Goal: Task Accomplishment & Management: Manage account settings

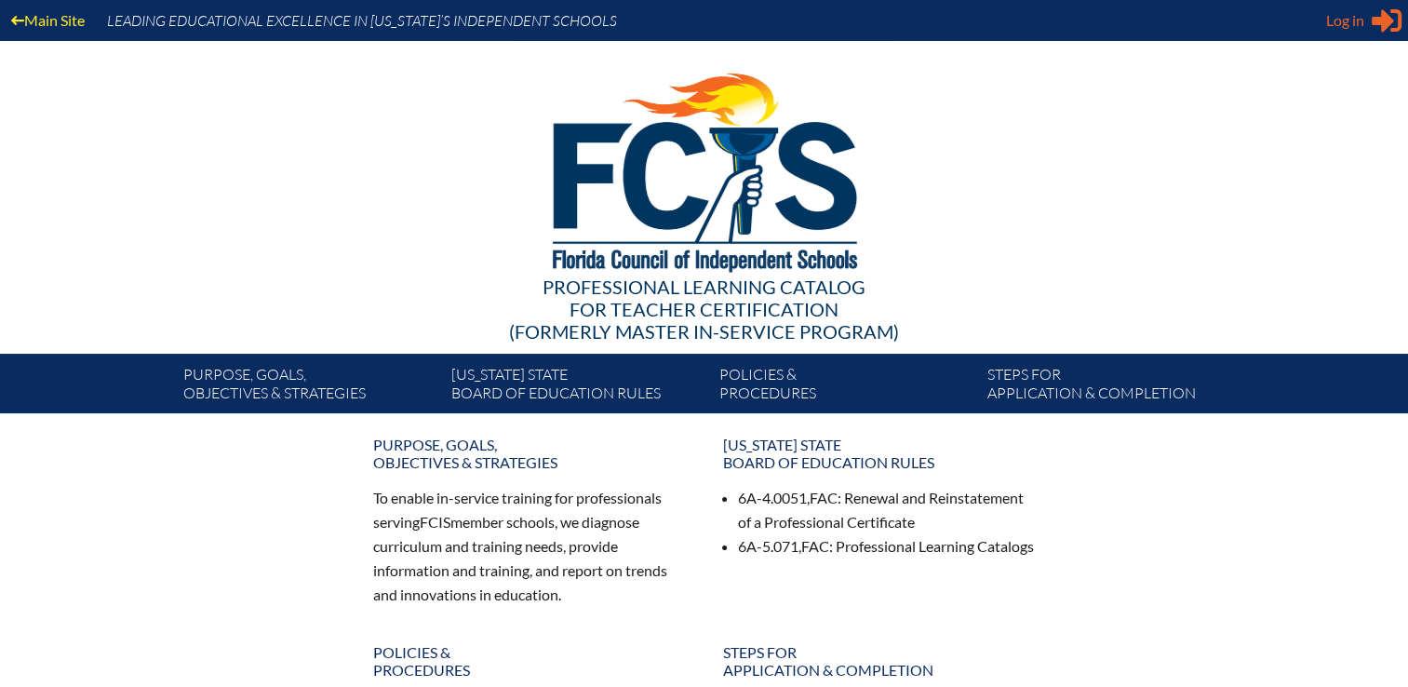
type input "[EMAIL_ADDRESS][DOMAIN_NAME]"
click at [1349, 28] on span "Log in" at bounding box center [1345, 20] width 38 height 22
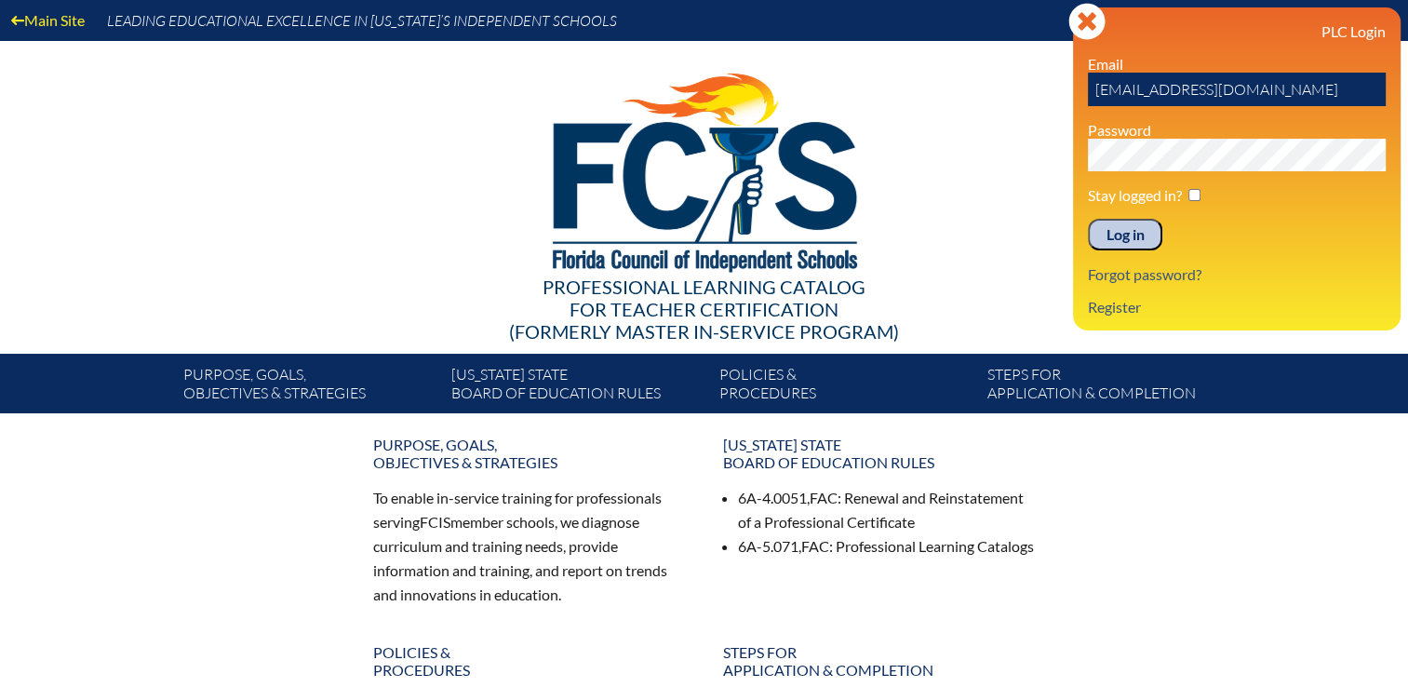
click at [1113, 235] on input "Log in" at bounding box center [1125, 235] width 74 height 32
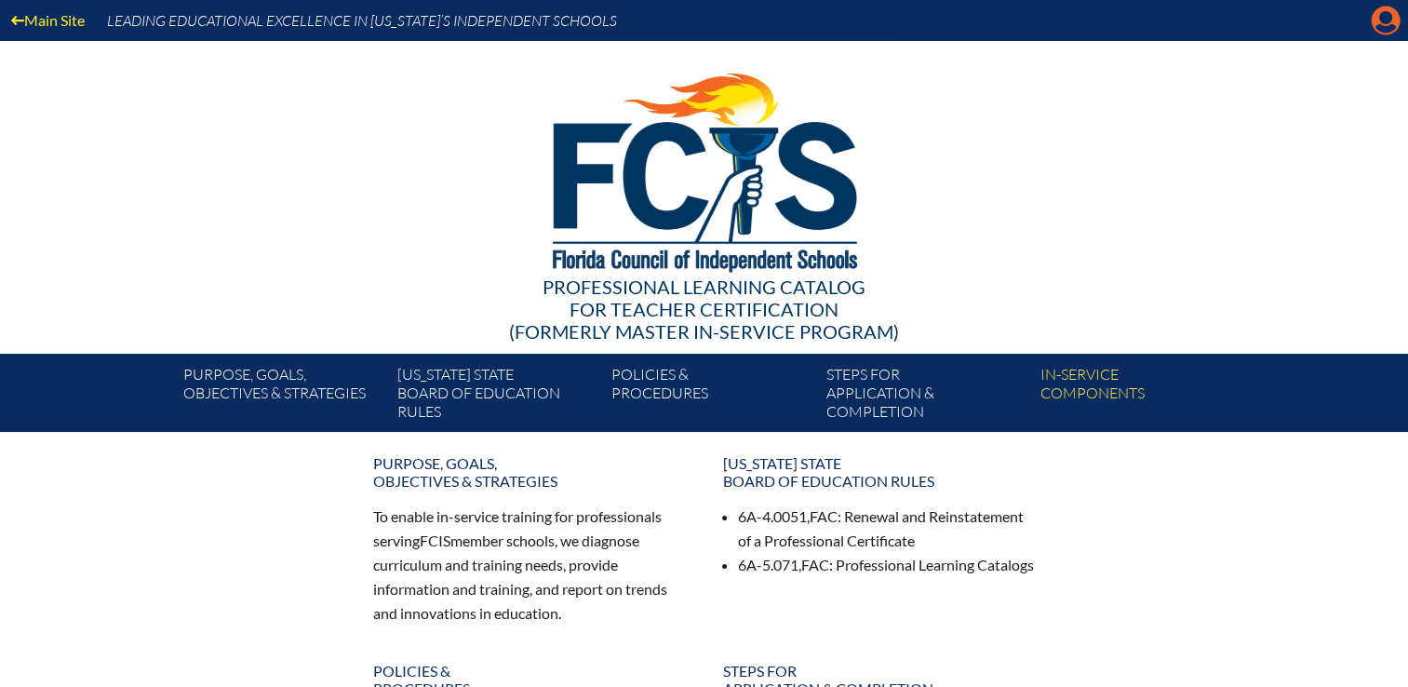
click at [1373, 23] on icon at bounding box center [1386, 21] width 29 height 29
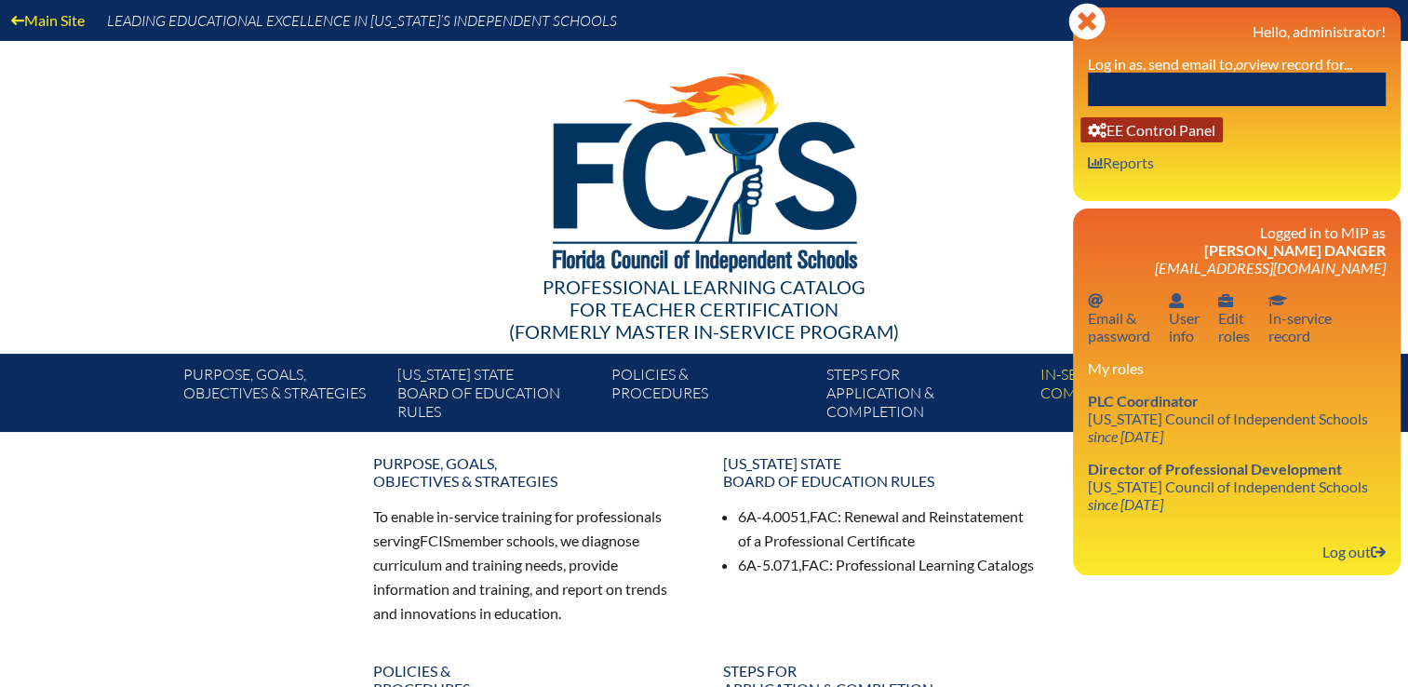
click at [1181, 137] on link "User info EE Control Panel" at bounding box center [1151, 129] width 142 height 25
